Goal: Transaction & Acquisition: Download file/media

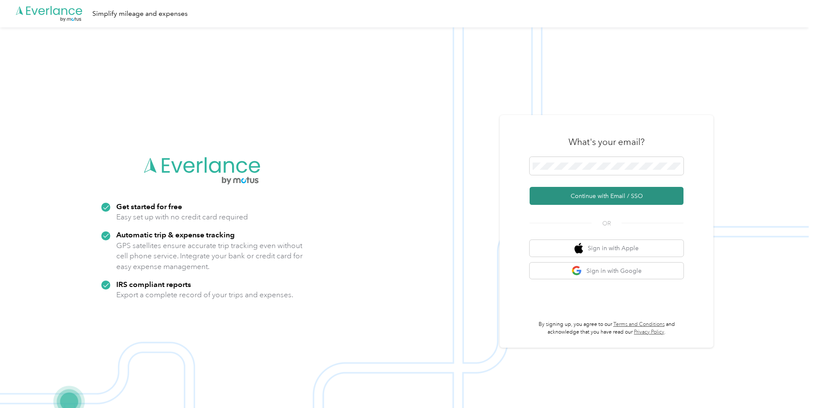
click at [588, 200] on button "Continue with Email / SSO" at bounding box center [606, 196] width 154 height 18
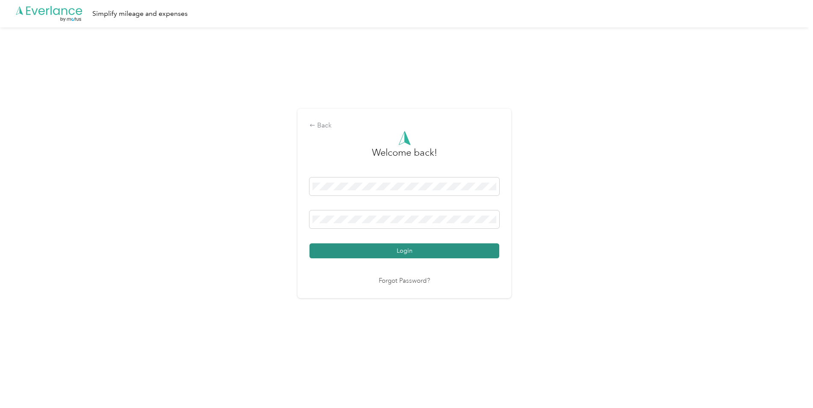
click at [368, 252] on button "Login" at bounding box center [404, 250] width 190 height 15
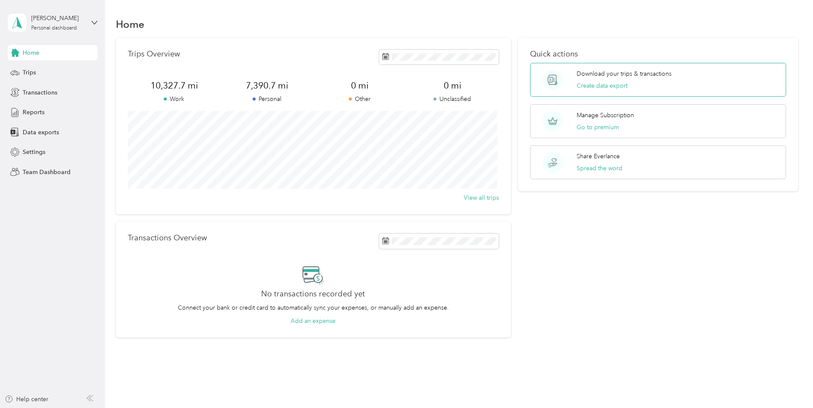
click at [619, 78] on p "Download your trips & transactions" at bounding box center [623, 73] width 95 height 9
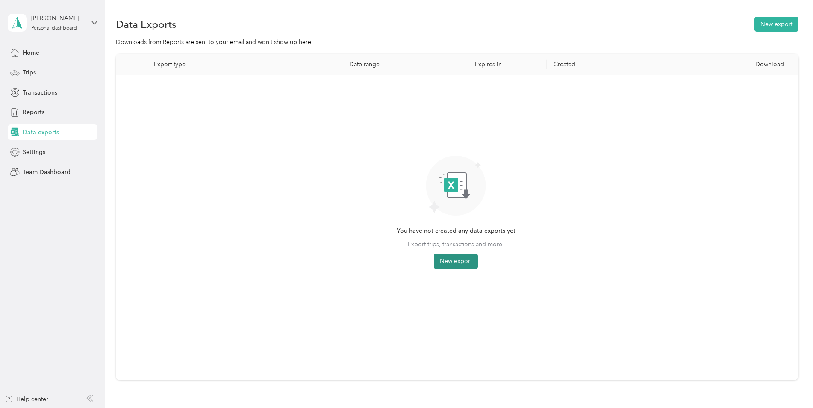
click at [463, 259] on button "New export" at bounding box center [456, 260] width 44 height 15
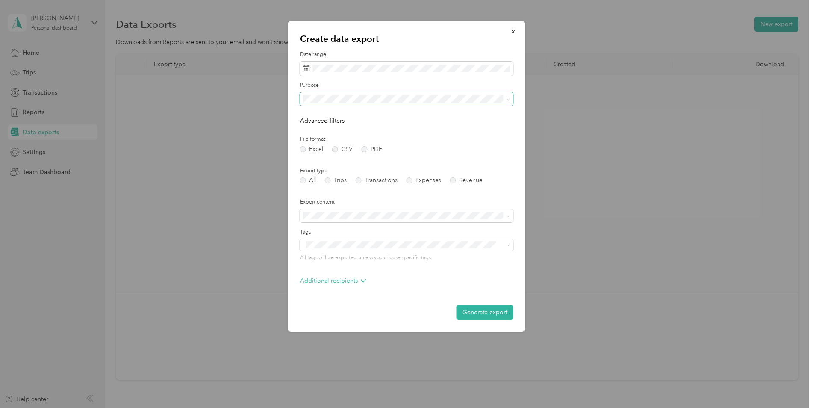
click at [506, 97] on icon at bounding box center [508, 99] width 4 height 4
click at [371, 158] on div "Avco" at bounding box center [406, 158] width 201 height 9
click at [366, 150] on label "PDF" at bounding box center [372, 149] width 21 height 6
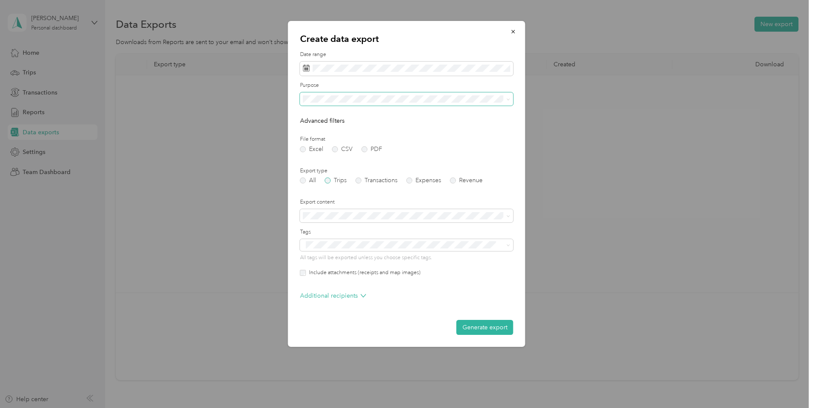
click at [329, 182] on label "Trips" at bounding box center [336, 180] width 22 height 6
click at [491, 329] on button "Generate export" at bounding box center [484, 327] width 57 height 15
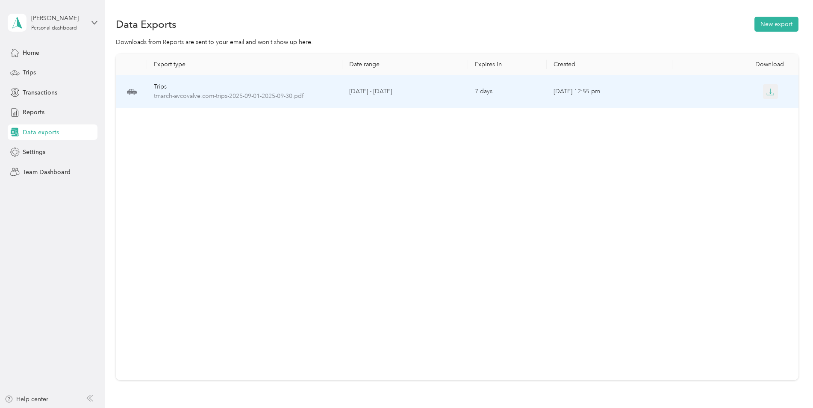
click at [767, 94] on icon "button" at bounding box center [770, 94] width 7 height 2
